Goal: Information Seeking & Learning: Learn about a topic

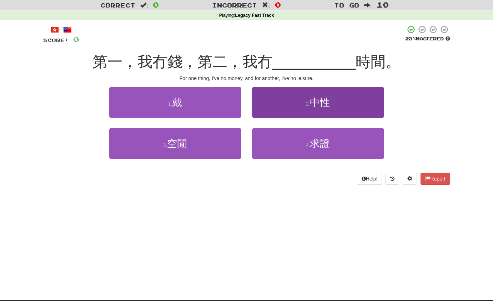
scroll to position [20, 0]
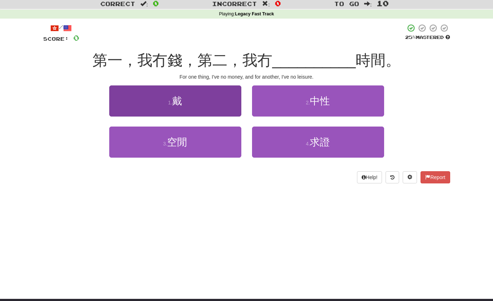
click at [177, 100] on span "戴" at bounding box center [177, 100] width 10 height 11
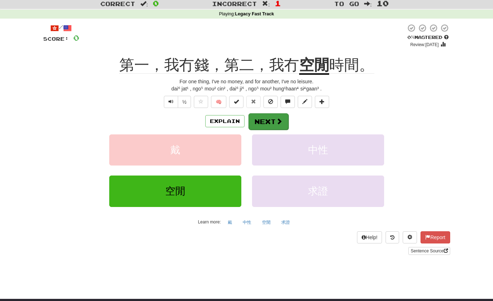
click at [265, 121] on button "Next" at bounding box center [269, 121] width 40 height 16
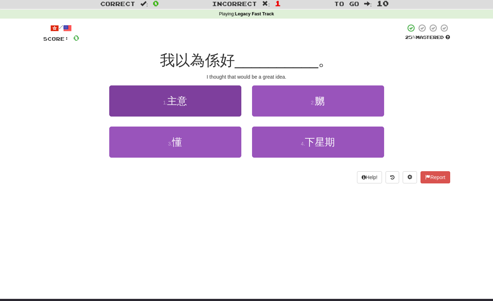
click at [183, 109] on button "1 . 主意" at bounding box center [175, 100] width 132 height 31
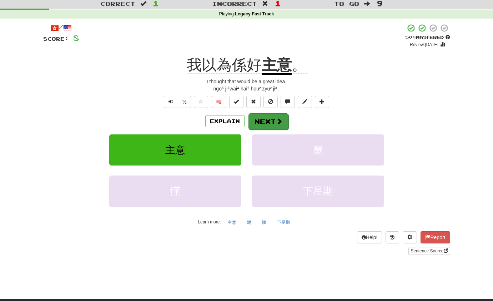
click at [266, 122] on button "Next" at bounding box center [269, 121] width 40 height 16
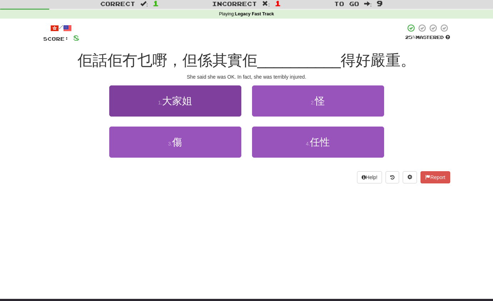
click at [189, 113] on button "1 . 大家姐" at bounding box center [175, 100] width 132 height 31
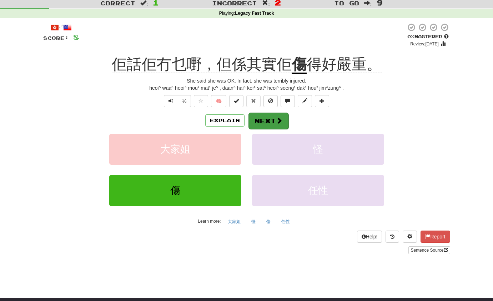
click at [263, 121] on button "Next" at bounding box center [269, 121] width 40 height 16
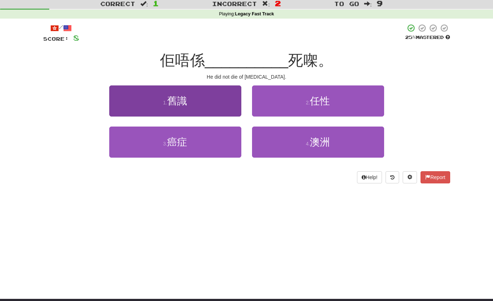
click at [193, 104] on button "1 . 舊識" at bounding box center [175, 100] width 132 height 31
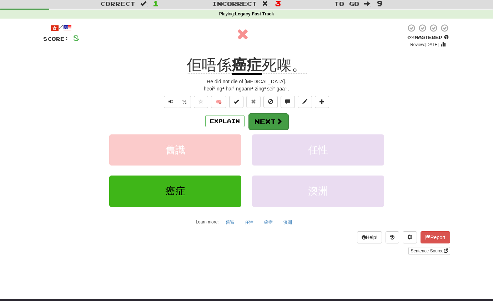
click at [270, 121] on button "Next" at bounding box center [269, 121] width 40 height 16
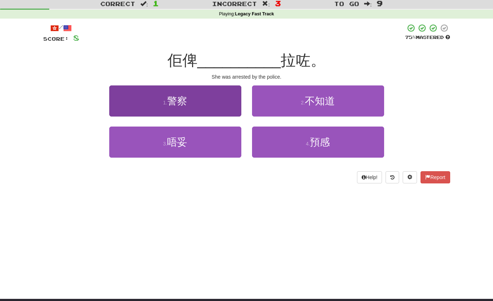
click at [184, 106] on button "1 . 警察" at bounding box center [175, 100] width 132 height 31
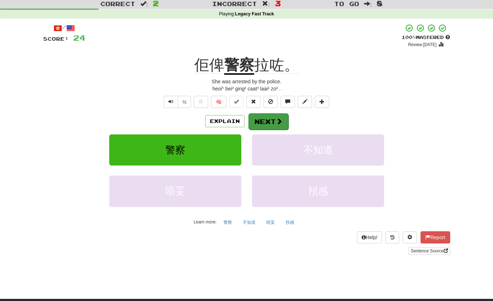
click at [266, 120] on button "Next" at bounding box center [269, 121] width 40 height 16
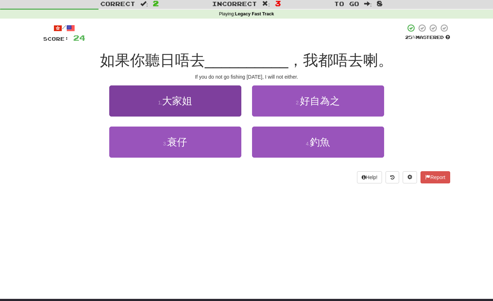
click at [191, 108] on button "1 . 大家姐" at bounding box center [175, 100] width 132 height 31
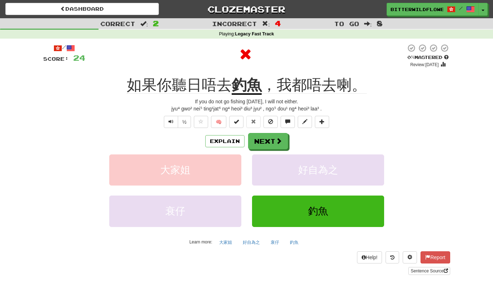
scroll to position [0, 0]
click at [267, 140] on button "Next" at bounding box center [269, 141] width 40 height 16
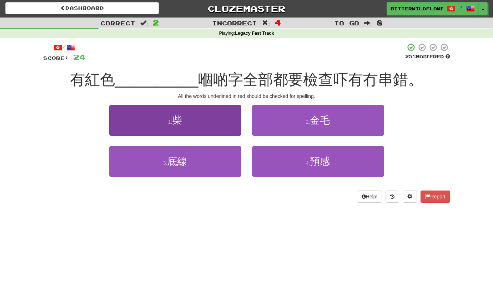
click at [184, 125] on button "1 . 柴" at bounding box center [175, 120] width 132 height 31
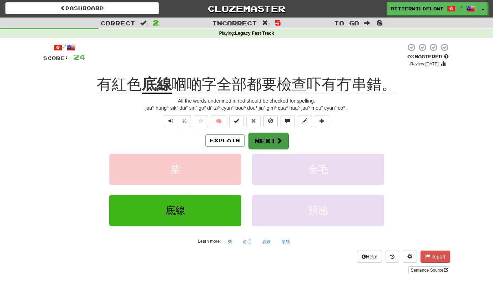
click at [265, 140] on button "Next" at bounding box center [269, 141] width 40 height 16
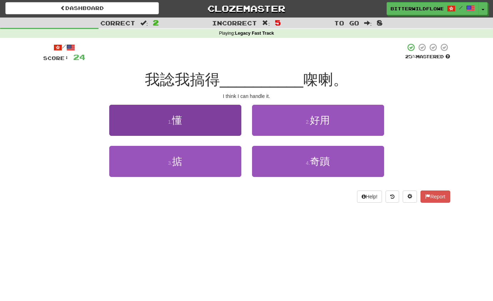
click at [186, 129] on button "1 . 懂" at bounding box center [175, 120] width 132 height 31
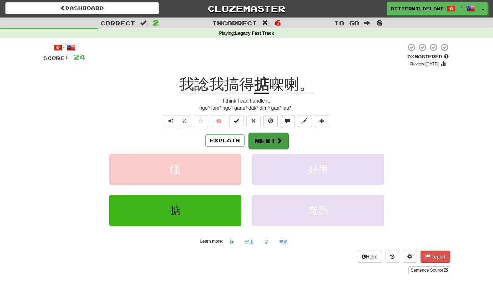
click at [268, 139] on button "Next" at bounding box center [269, 141] width 40 height 16
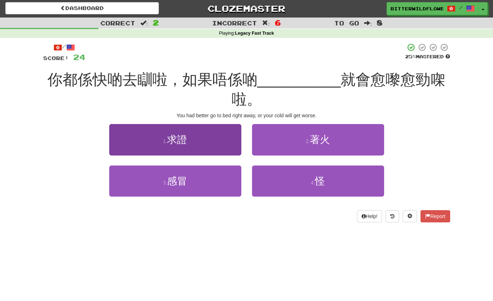
click at [184, 141] on span "求證" at bounding box center [177, 139] width 20 height 11
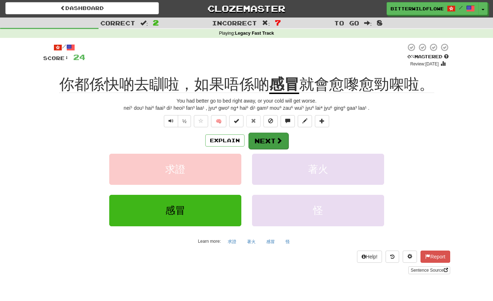
click at [267, 139] on button "Next" at bounding box center [269, 141] width 40 height 16
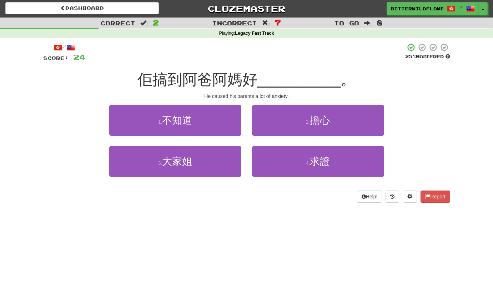
click at [198, 128] on button "1 . 不知道" at bounding box center [175, 120] width 132 height 31
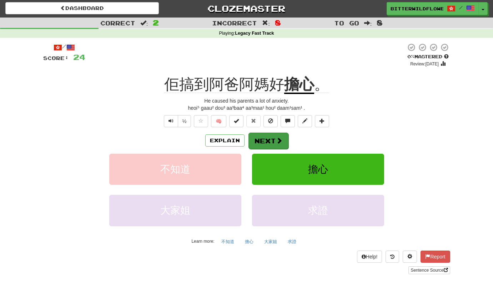
click at [269, 139] on button "Next" at bounding box center [269, 141] width 40 height 16
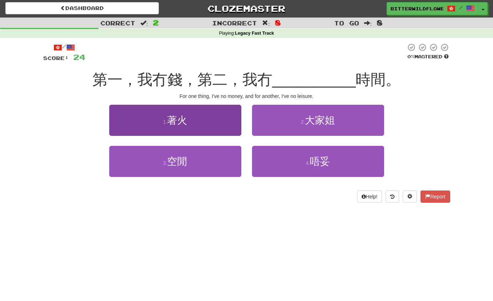
click at [183, 120] on span "著火" at bounding box center [177, 120] width 20 height 11
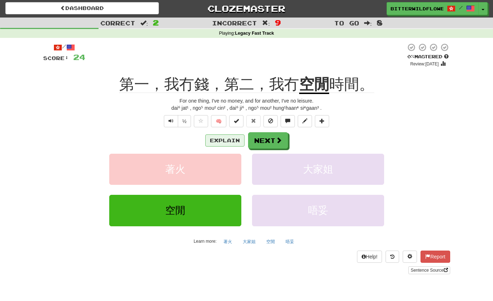
click at [225, 138] on button "Explain" at bounding box center [224, 140] width 39 height 12
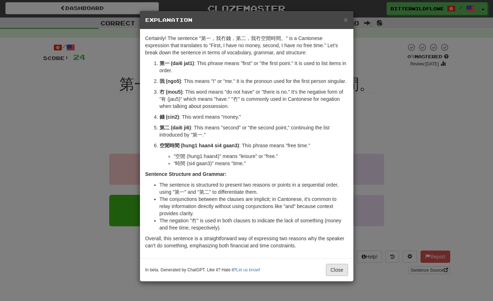
click at [336, 276] on button "Close" at bounding box center [337, 270] width 22 height 12
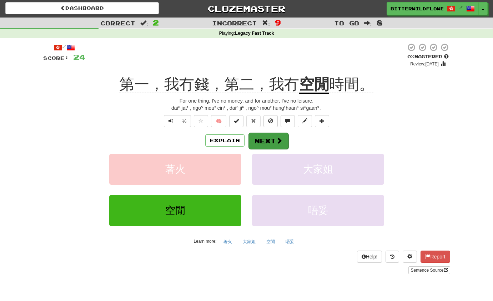
click at [270, 138] on button "Next" at bounding box center [269, 141] width 40 height 16
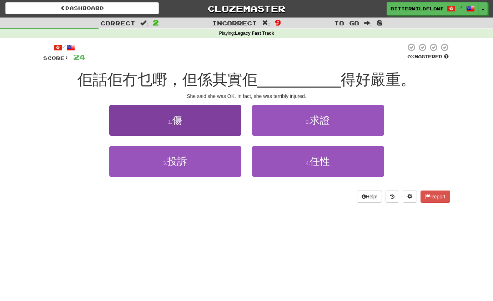
click at [187, 124] on button "1 . 傷" at bounding box center [175, 120] width 132 height 31
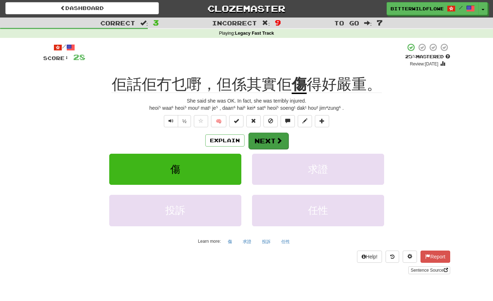
click at [270, 139] on button "Next" at bounding box center [269, 141] width 40 height 16
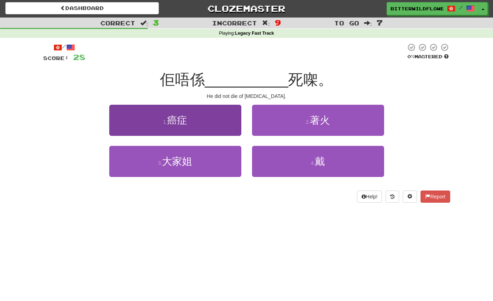
click at [184, 128] on button "1 . 癌症" at bounding box center [175, 120] width 132 height 31
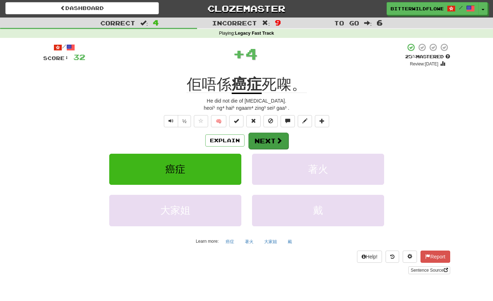
click at [264, 137] on button "Next" at bounding box center [269, 141] width 40 height 16
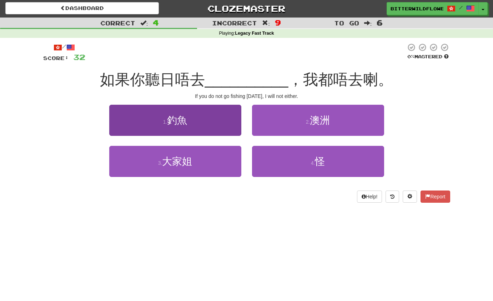
click at [191, 126] on button "1 . 釣魚" at bounding box center [175, 120] width 132 height 31
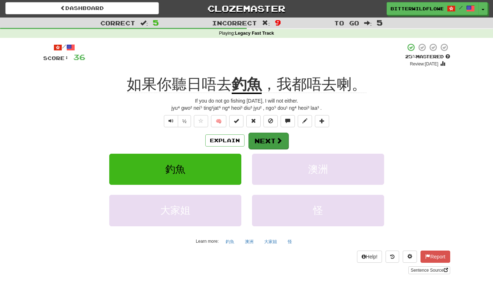
click at [270, 138] on button "Next" at bounding box center [269, 141] width 40 height 16
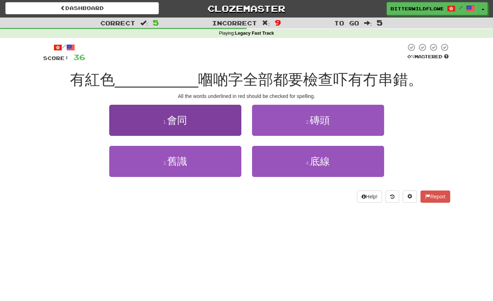
click at [183, 126] on button "1 . 會同" at bounding box center [175, 120] width 132 height 31
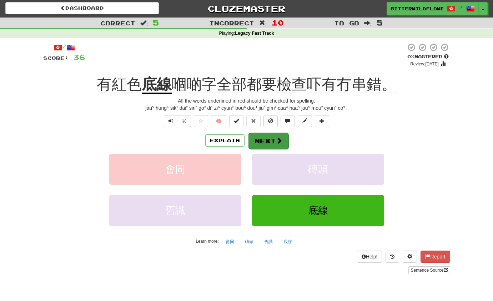
click at [271, 136] on button "Next" at bounding box center [269, 141] width 40 height 16
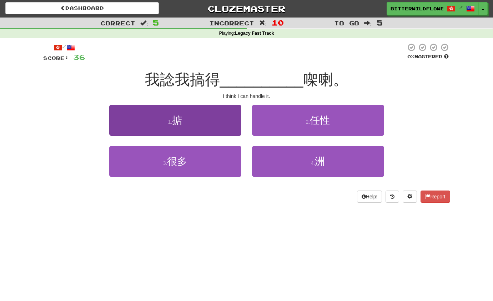
click at [189, 127] on button "1 . 掂" at bounding box center [175, 120] width 132 height 31
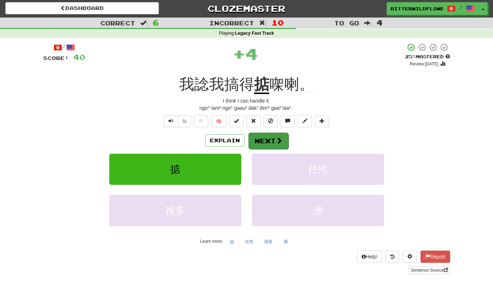
click at [264, 141] on button "Next" at bounding box center [269, 141] width 40 height 16
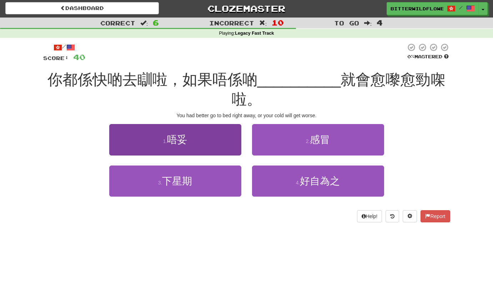
click at [185, 136] on span "唔妥" at bounding box center [177, 139] width 20 height 11
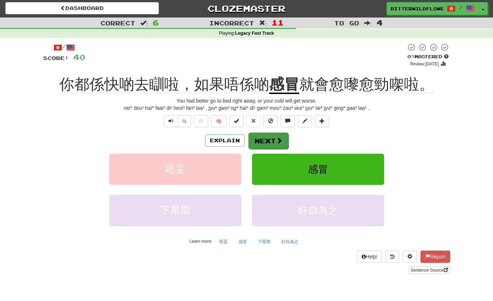
click at [269, 140] on button "Next" at bounding box center [269, 141] width 40 height 16
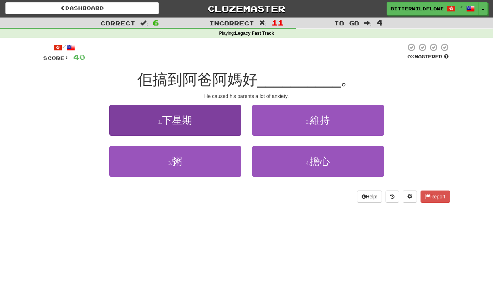
click at [196, 131] on button "1 . 下星期" at bounding box center [175, 120] width 132 height 31
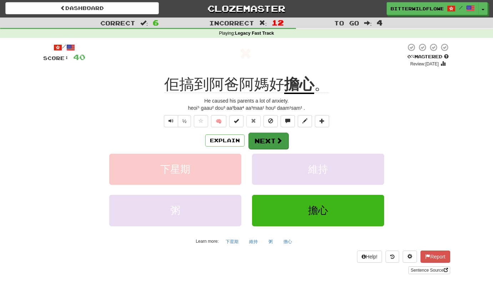
click at [266, 140] on button "Next" at bounding box center [269, 141] width 40 height 16
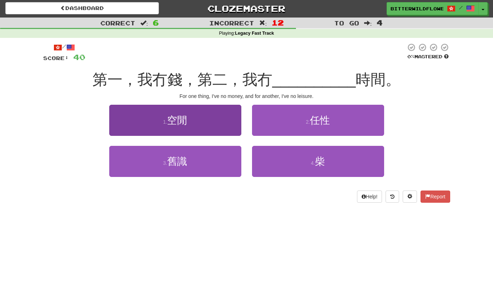
click at [183, 127] on button "1 . 空閒" at bounding box center [175, 120] width 132 height 31
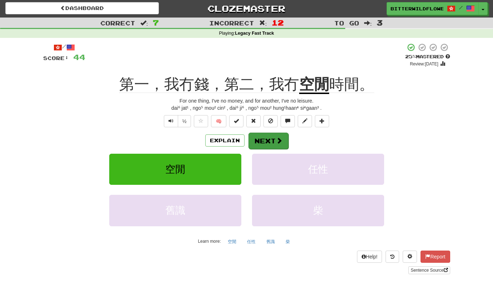
click at [263, 139] on button "Next" at bounding box center [269, 141] width 40 height 16
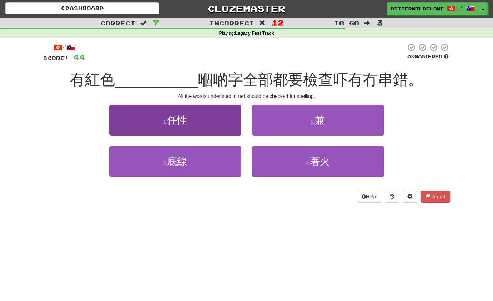
click at [184, 125] on button "1 . 任性" at bounding box center [175, 120] width 132 height 31
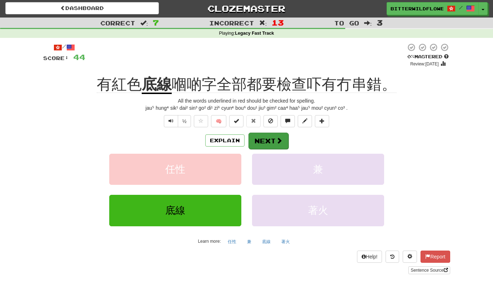
click at [269, 139] on button "Next" at bounding box center [269, 141] width 40 height 16
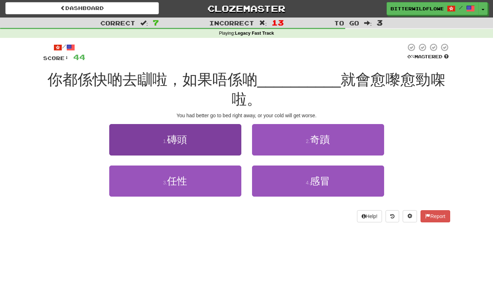
click at [185, 141] on span "磚頭" at bounding box center [177, 139] width 20 height 11
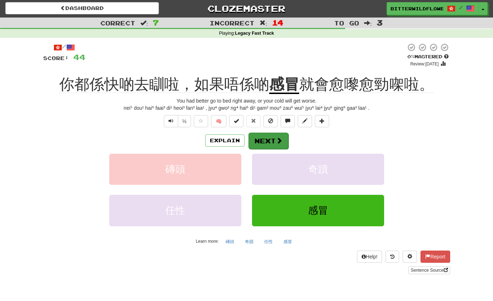
click at [259, 143] on button "Next" at bounding box center [269, 141] width 40 height 16
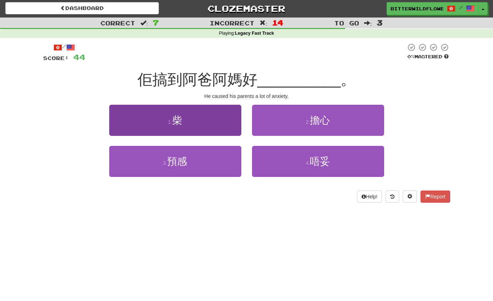
click at [173, 125] on button "1 . 柴" at bounding box center [175, 120] width 132 height 31
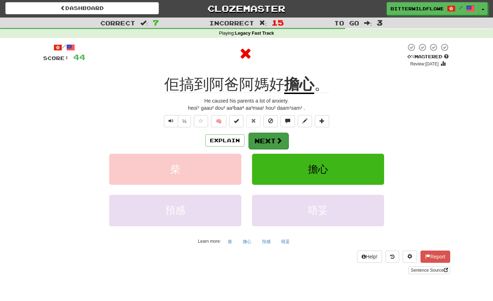
scroll to position [1, 0]
click at [265, 139] on button "Next" at bounding box center [269, 141] width 40 height 16
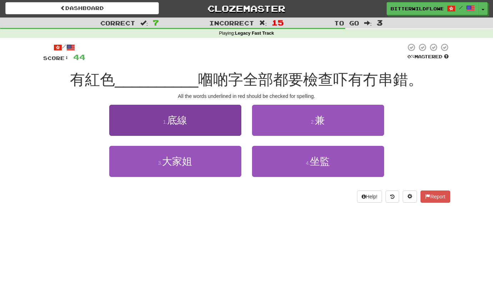
click at [183, 122] on span "底線" at bounding box center [177, 120] width 20 height 11
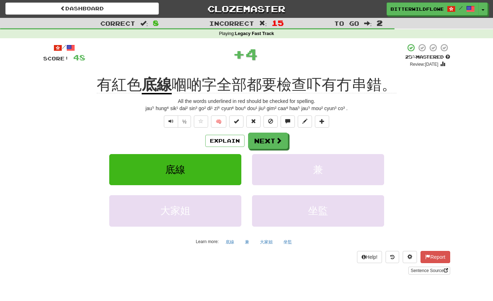
scroll to position [0, 0]
click at [271, 139] on button "Next" at bounding box center [269, 141] width 40 height 16
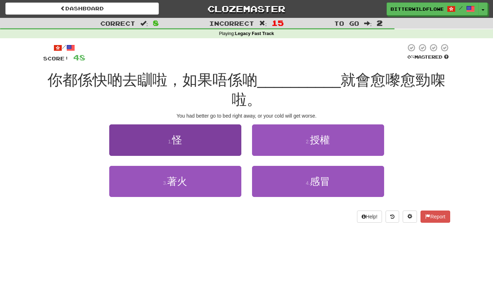
click at [187, 141] on button "1 . 怪" at bounding box center [175, 139] width 132 height 31
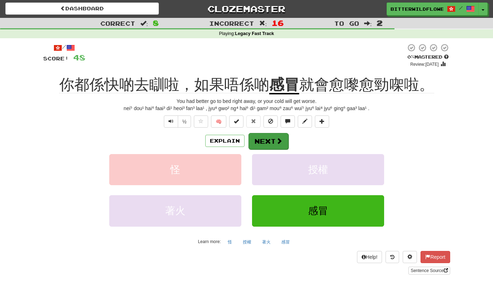
scroll to position [1, 0]
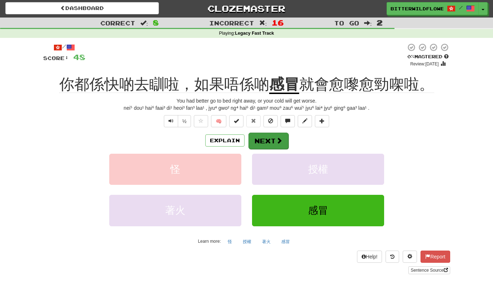
click at [268, 142] on button "Next" at bounding box center [269, 141] width 40 height 16
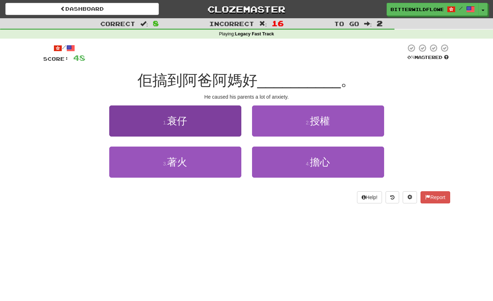
click at [175, 125] on span "衰仔" at bounding box center [177, 120] width 20 height 11
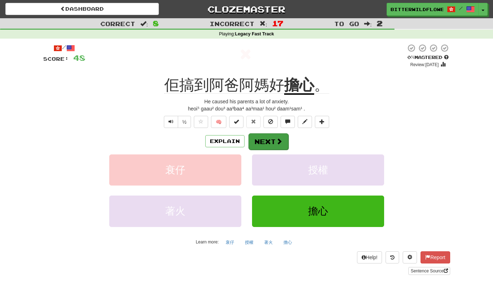
click at [273, 142] on button "Next" at bounding box center [269, 141] width 40 height 16
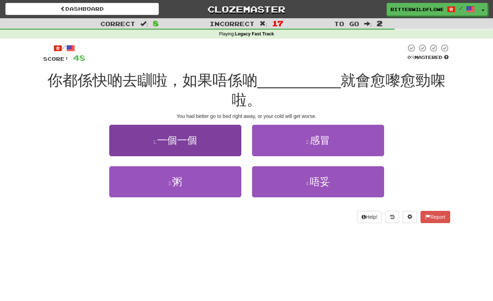
click at [189, 136] on span "一個一個" at bounding box center [177, 140] width 40 height 11
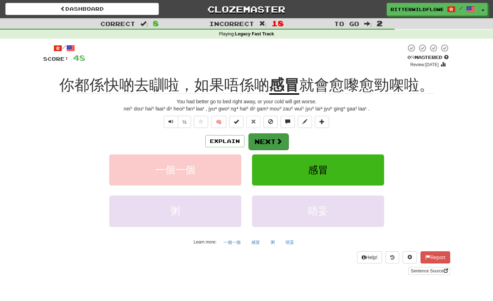
click at [265, 139] on button "Next" at bounding box center [269, 141] width 40 height 16
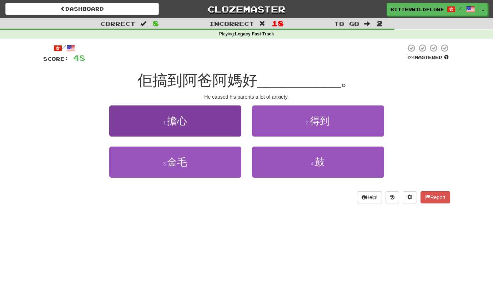
click at [188, 126] on button "1 . 擔心" at bounding box center [175, 120] width 132 height 31
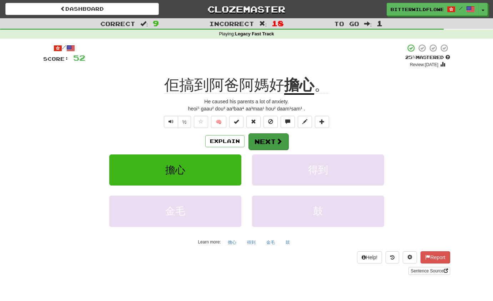
click at [267, 139] on button "Next" at bounding box center [269, 141] width 40 height 16
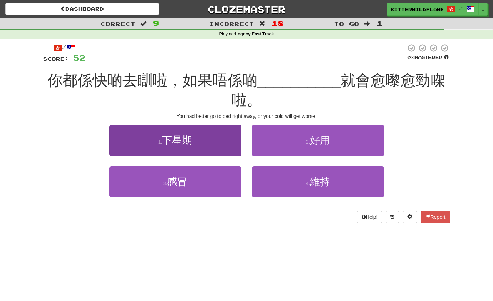
click at [186, 140] on span "下星期" at bounding box center [177, 140] width 30 height 11
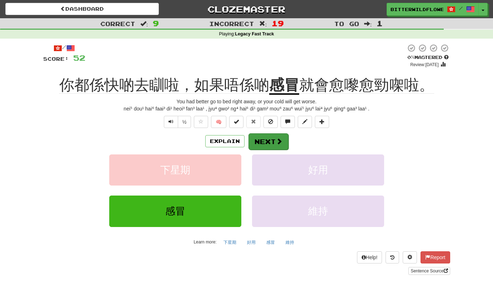
click at [271, 140] on button "Next" at bounding box center [269, 141] width 40 height 16
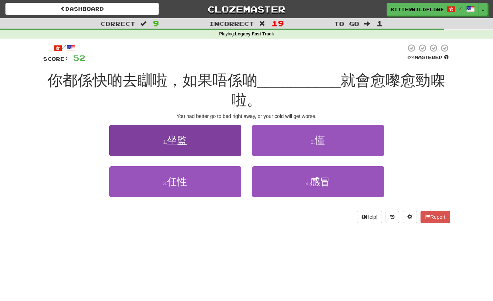
click at [187, 141] on span "坐監" at bounding box center [177, 140] width 20 height 11
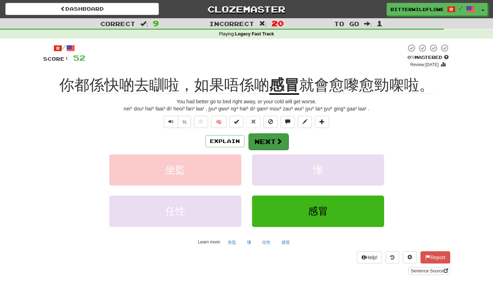
click at [267, 140] on button "Next" at bounding box center [269, 141] width 40 height 16
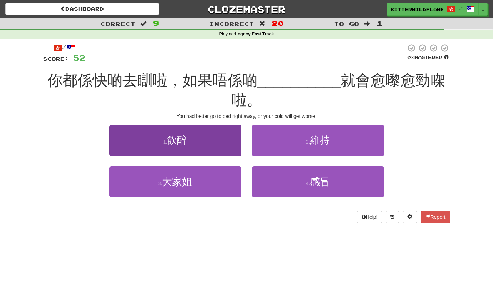
click at [185, 141] on span "飲醉" at bounding box center [177, 140] width 20 height 11
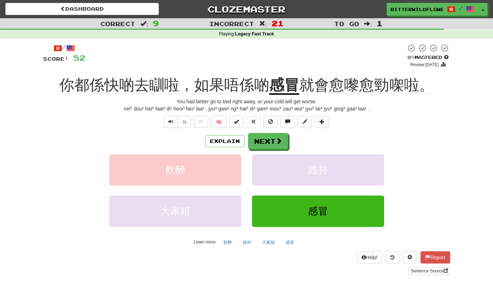
scroll to position [0, 0]
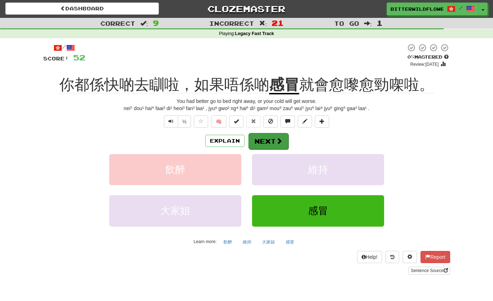
click at [268, 140] on button "Next" at bounding box center [269, 141] width 40 height 16
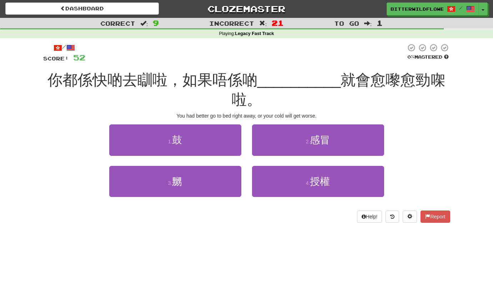
scroll to position [0, 0]
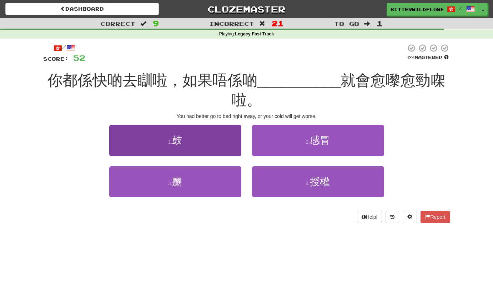
click at [185, 144] on button "1 . 鼓" at bounding box center [175, 140] width 132 height 31
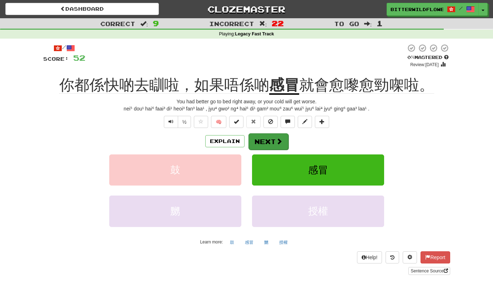
click at [267, 139] on button "Next" at bounding box center [269, 141] width 40 height 16
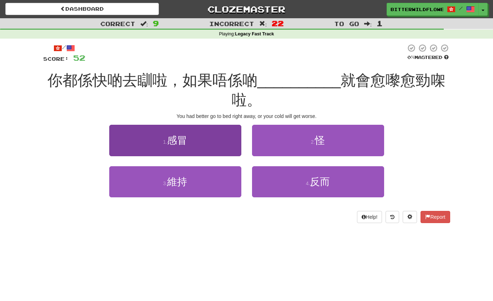
click at [187, 141] on span "感冒" at bounding box center [177, 140] width 20 height 11
